Goal: Transaction & Acquisition: Download file/media

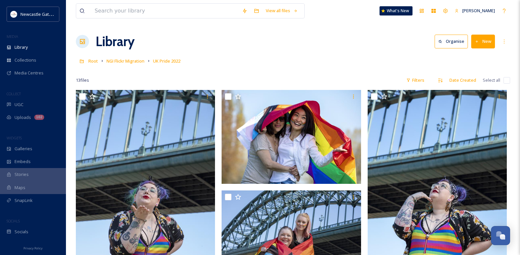
scroll to position [469, 0]
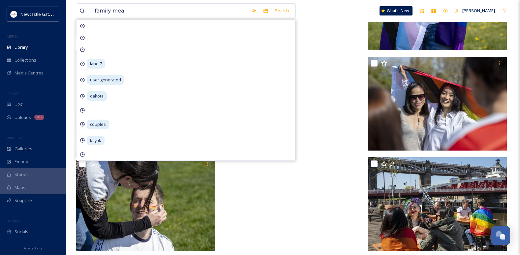
type input "family meal"
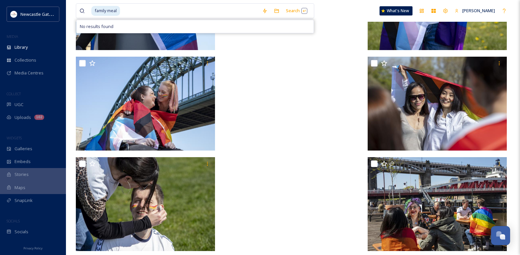
click at [156, 11] on input at bounding box center [190, 11] width 138 height 15
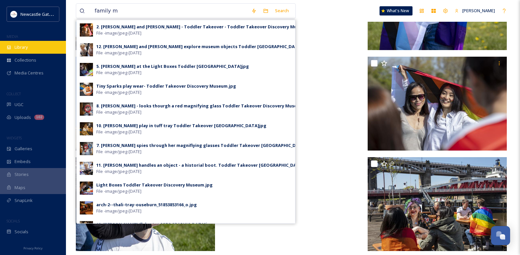
type input "family m"
click at [32, 48] on div "Library" at bounding box center [33, 47] width 66 height 13
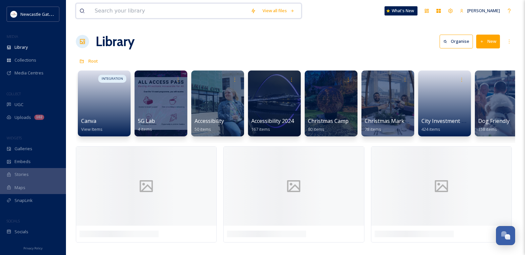
click at [111, 14] on input at bounding box center [169, 11] width 156 height 15
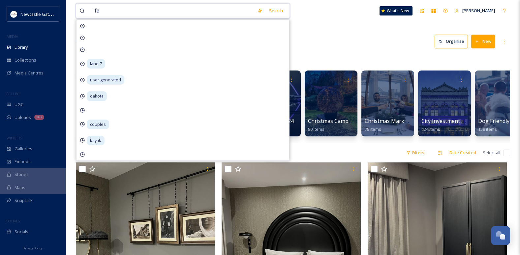
type input "f"
type input "meal"
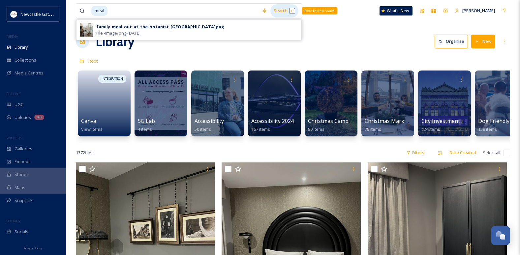
click at [277, 11] on div "Search Press Enter to search" at bounding box center [284, 10] width 28 height 13
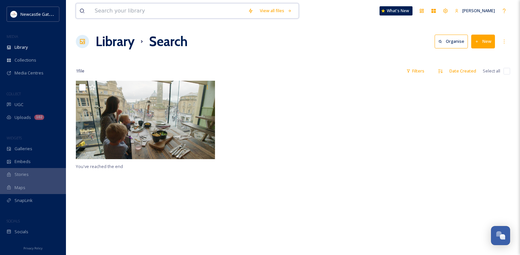
click at [162, 13] on input at bounding box center [167, 11] width 153 height 15
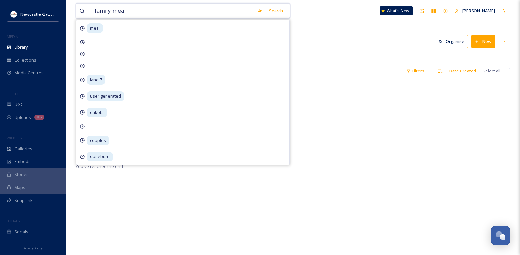
type input "family meal"
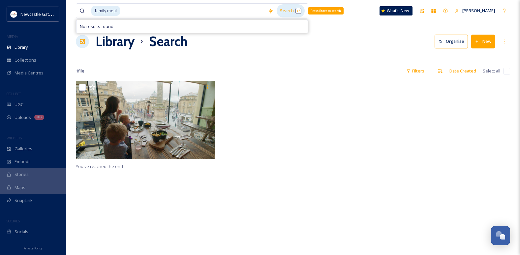
click at [289, 8] on div "Search Press Enter to search" at bounding box center [291, 10] width 28 height 13
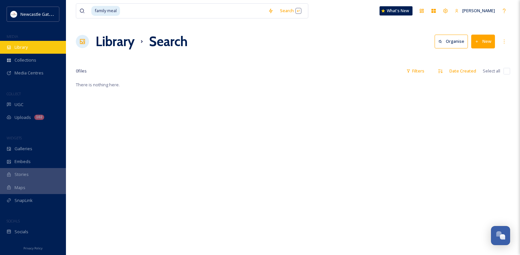
click at [24, 48] on span "Library" at bounding box center [21, 47] width 13 height 6
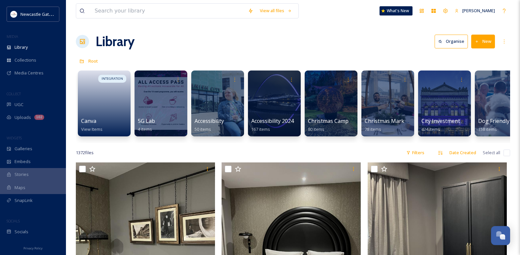
drag, startPoint x: 175, startPoint y: 148, endPoint x: 191, endPoint y: 147, distance: 16.2
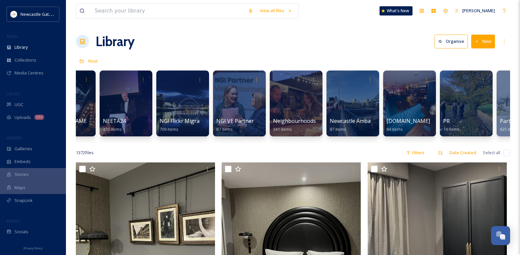
scroll to position [0, 925]
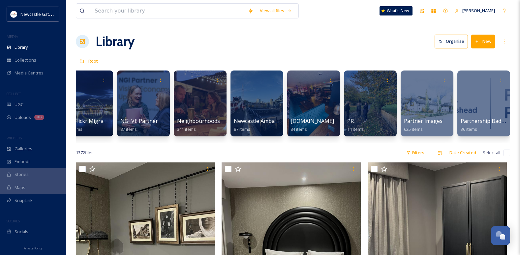
click at [156, 2] on div "View all files What's New [PERSON_NAME]" at bounding box center [293, 11] width 434 height 22
click at [142, 14] on input at bounding box center [167, 11] width 153 height 15
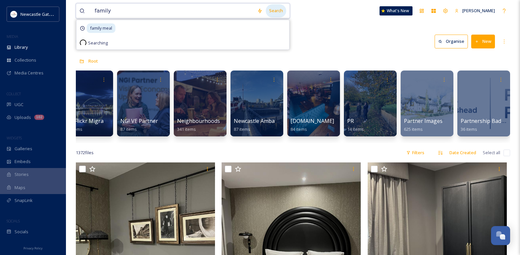
type input "family"
click at [278, 14] on div "Search" at bounding box center [276, 10] width 20 height 13
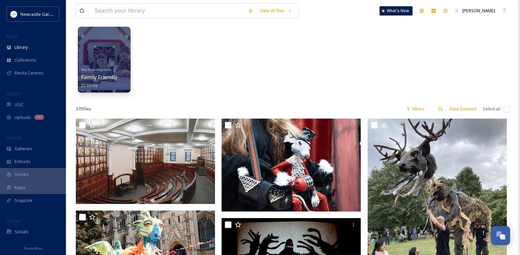
scroll to position [23, 0]
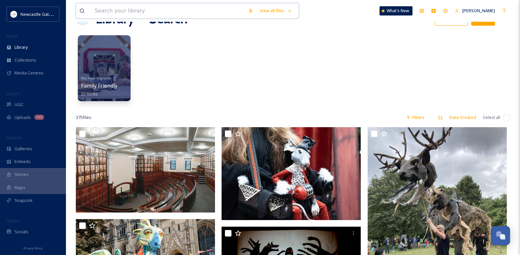
click at [117, 10] on input at bounding box center [167, 11] width 153 height 15
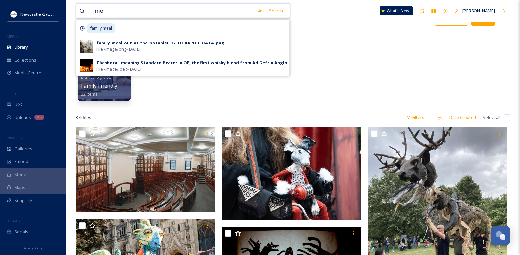
type input "m"
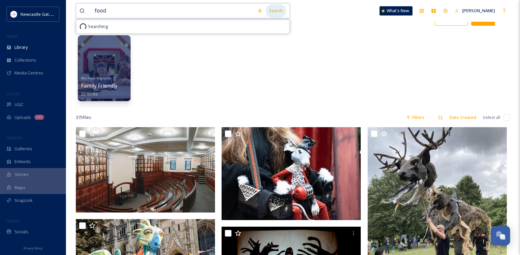
type input "food"
click at [282, 10] on div "Search" at bounding box center [276, 10] width 20 height 13
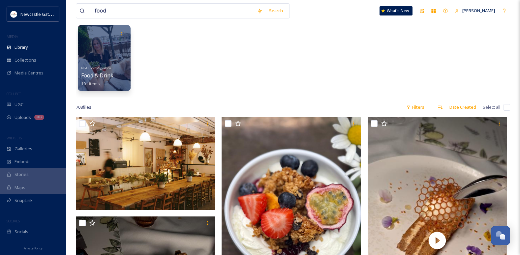
click at [364, 60] on div "NGI Flickr Migration Food & Drink 101 items" at bounding box center [293, 60] width 434 height 76
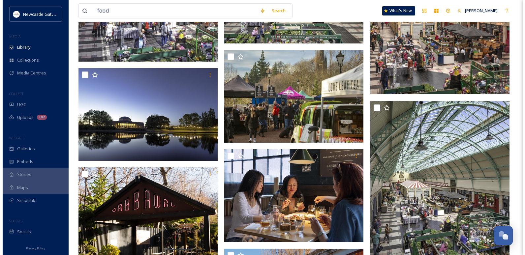
scroll to position [13392, 0]
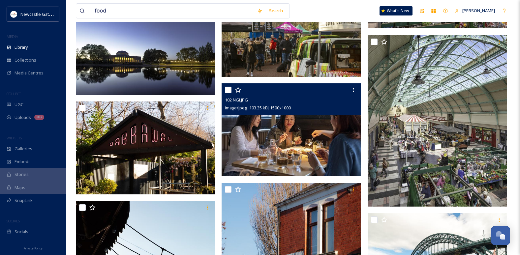
click at [273, 130] on img at bounding box center [291, 129] width 139 height 93
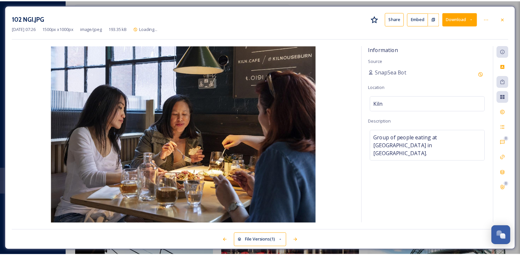
scroll to position [13543, 0]
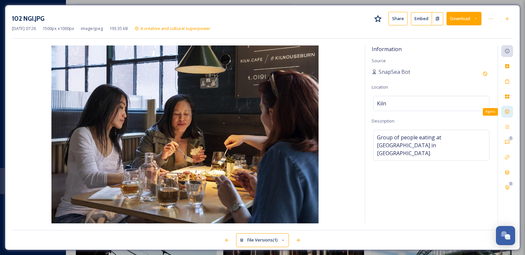
click at [508, 111] on icon at bounding box center [507, 112] width 4 height 4
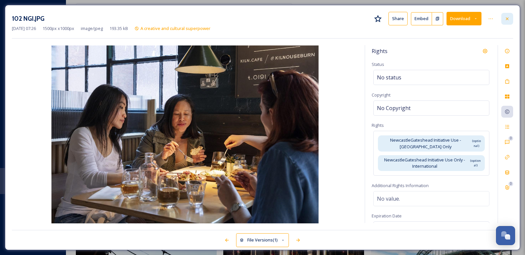
click at [509, 19] on icon at bounding box center [507, 18] width 5 height 5
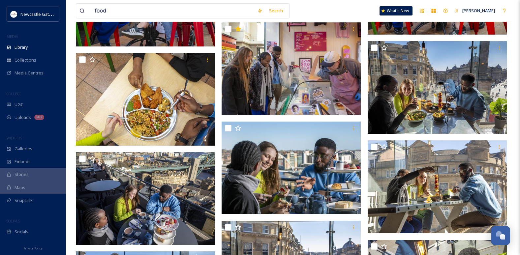
scroll to position [21063, 0]
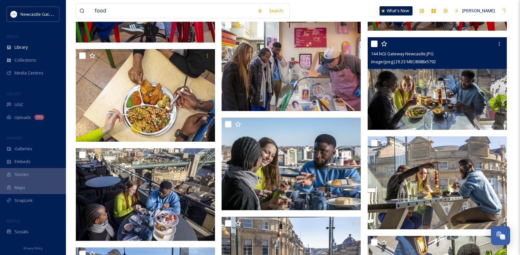
click at [479, 92] on img at bounding box center [437, 83] width 139 height 93
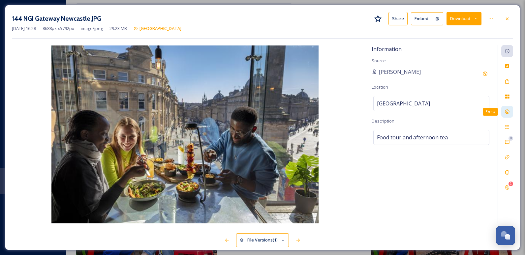
click at [507, 112] on icon at bounding box center [507, 111] width 5 height 5
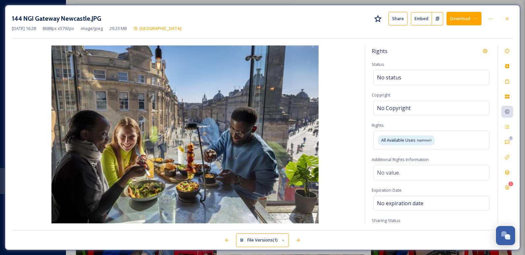
click at [467, 23] on button "Download" at bounding box center [464, 19] width 35 height 14
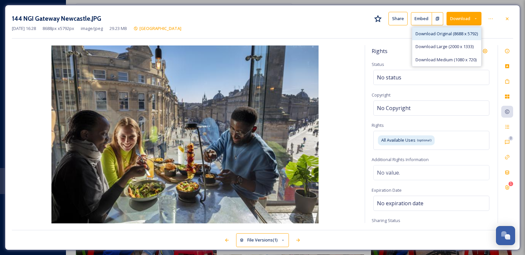
click at [466, 36] on span "Download Original (8688 x 5792)" at bounding box center [447, 34] width 62 height 6
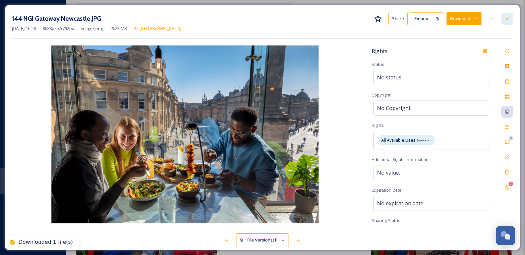
click at [507, 18] on icon at bounding box center [507, 18] width 5 height 5
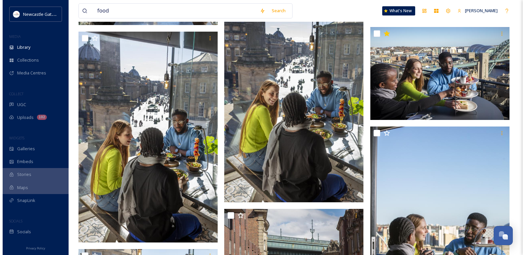
scroll to position [21756, 0]
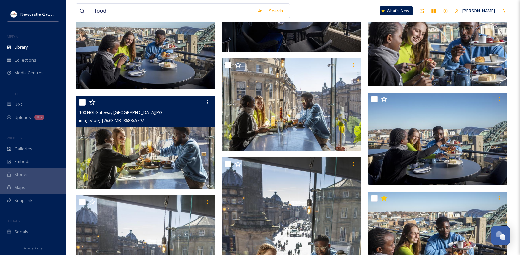
click at [136, 136] on img at bounding box center [145, 142] width 139 height 93
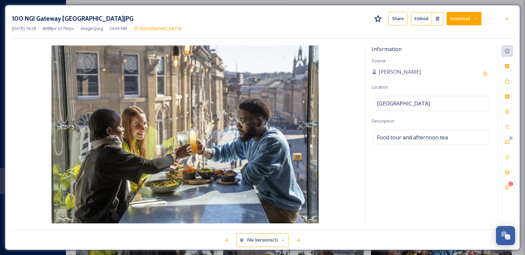
click at [462, 22] on button "Download" at bounding box center [464, 19] width 35 height 14
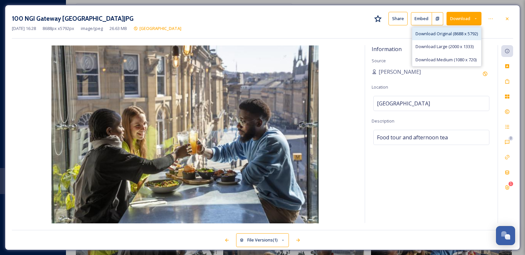
click at [457, 35] on span "Download Original (8688 x 5792)" at bounding box center [447, 34] width 62 height 6
